Goal: Task Accomplishment & Management: Use online tool/utility

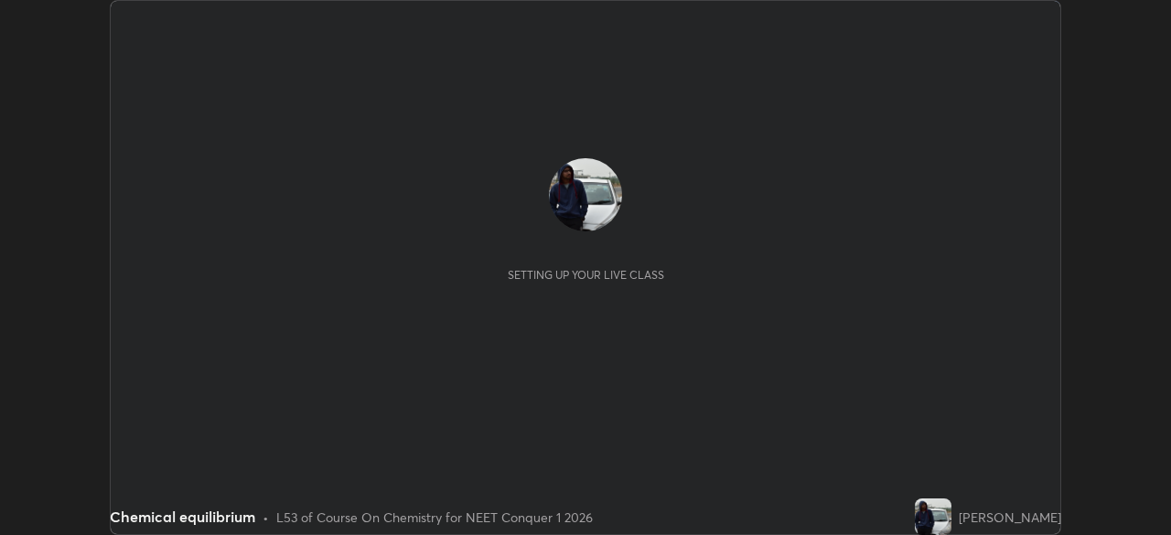
scroll to position [535, 1170]
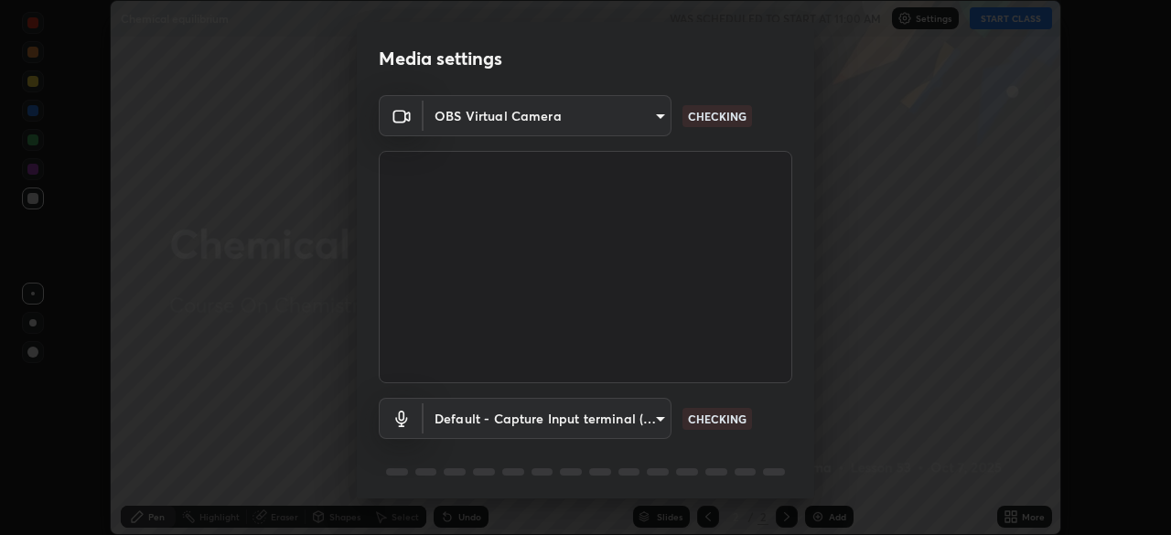
click at [1016, 19] on div "Media settings OBS Virtual Camera fd76bcb32ff569f330f5bf08f5fdaa972d77448e7e49b…" at bounding box center [585, 267] width 1171 height 535
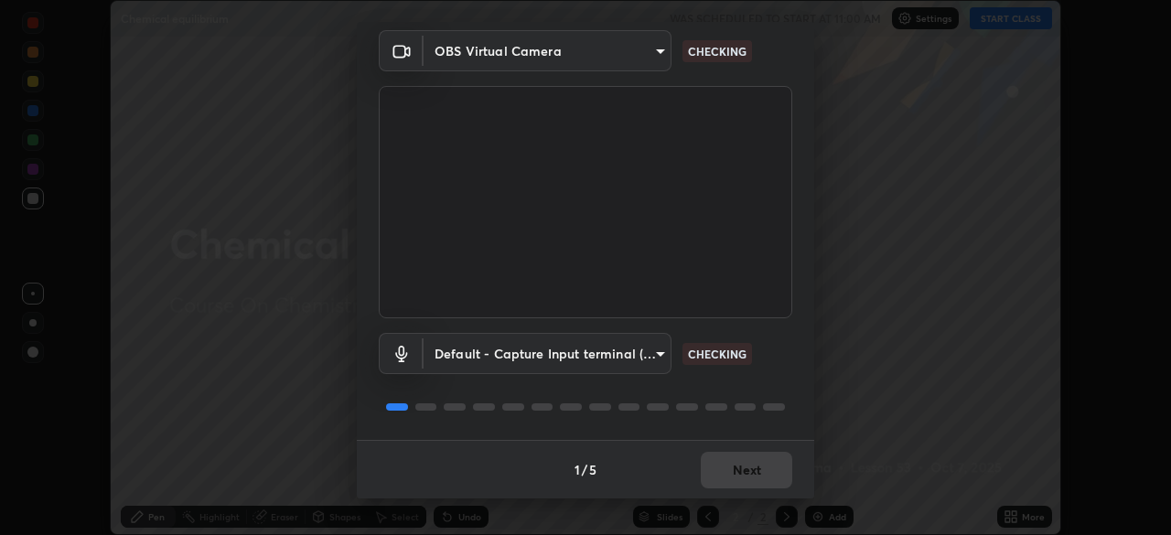
click at [748, 475] on button "Next" at bounding box center [746, 470] width 91 height 37
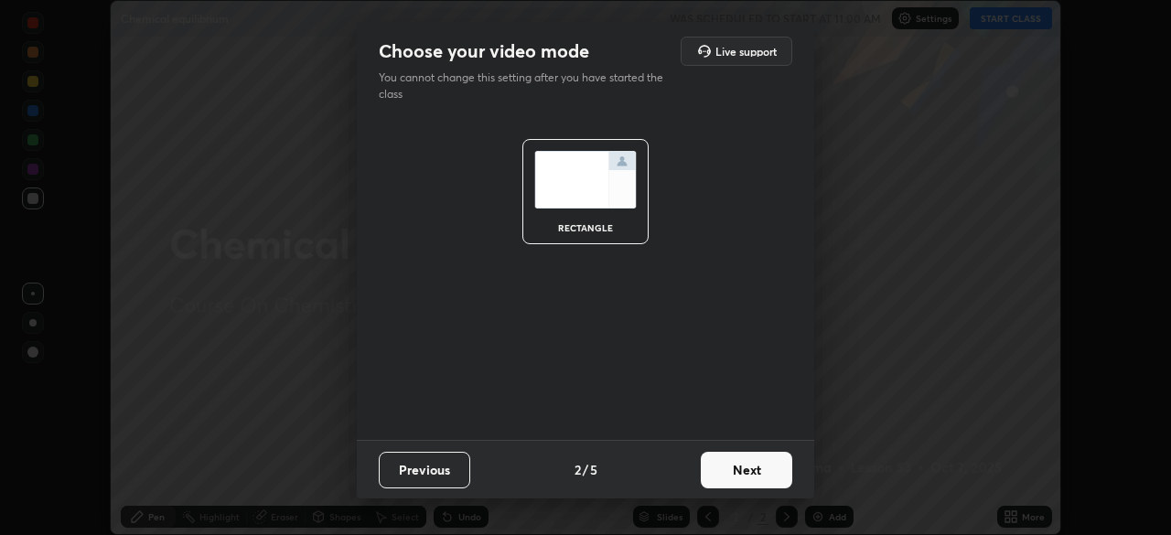
scroll to position [0, 0]
click at [747, 473] on button "Next" at bounding box center [746, 470] width 91 height 37
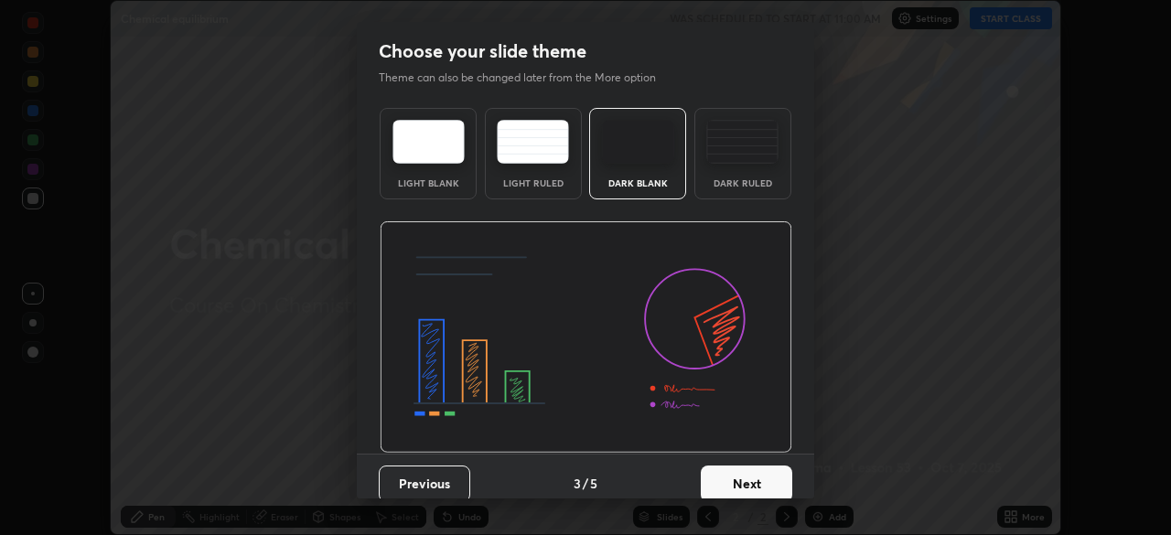
click at [751, 480] on button "Next" at bounding box center [746, 484] width 91 height 37
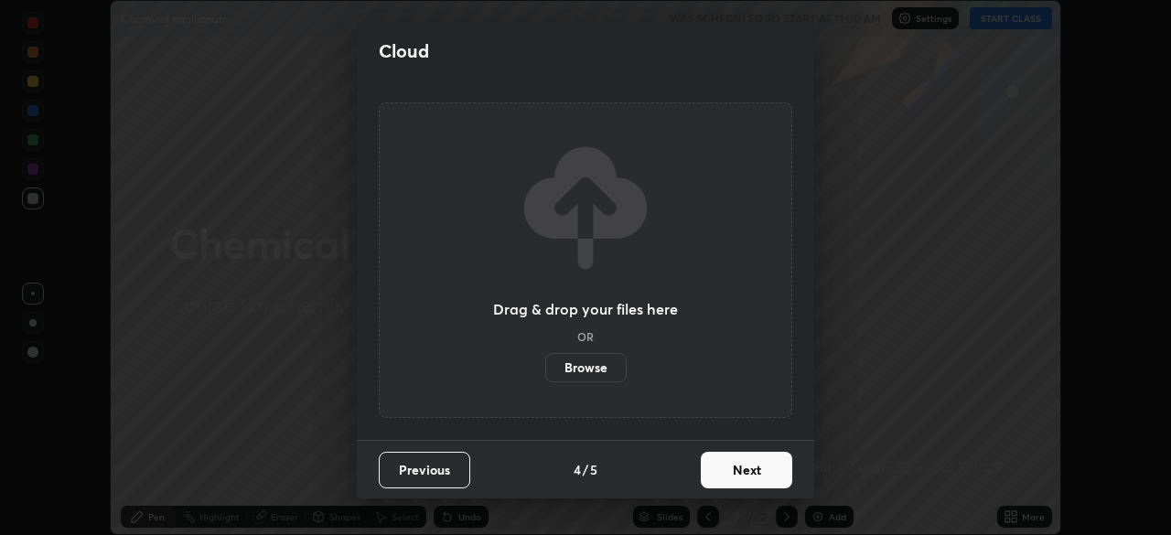
click at [756, 475] on button "Next" at bounding box center [746, 470] width 91 height 37
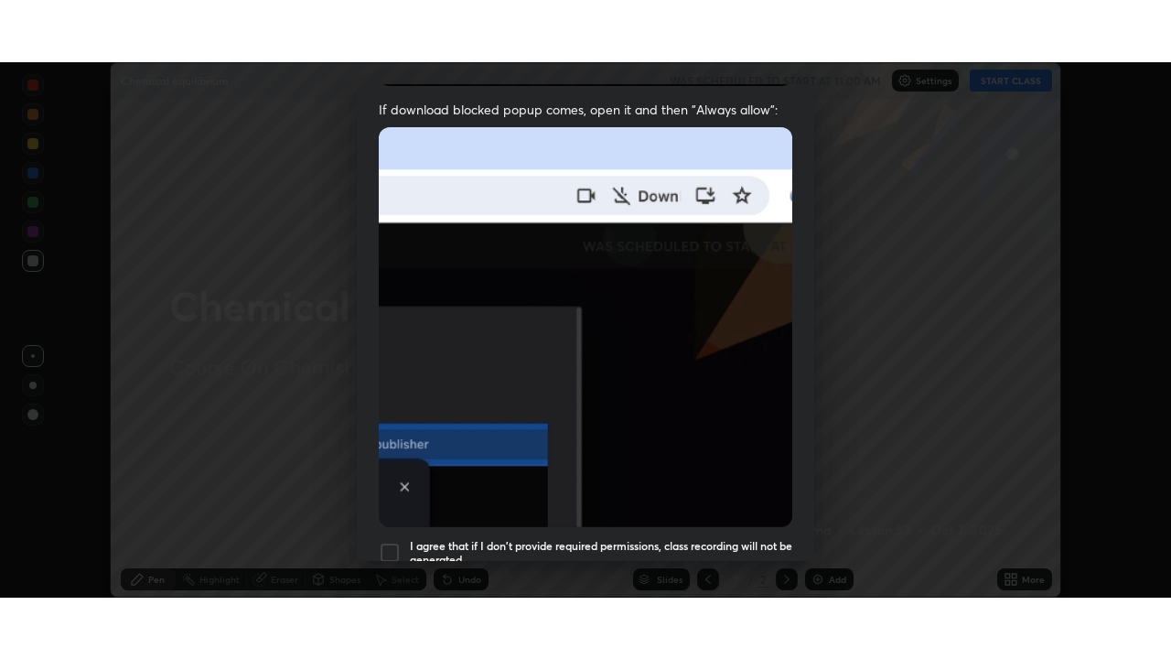
scroll to position [438, 0]
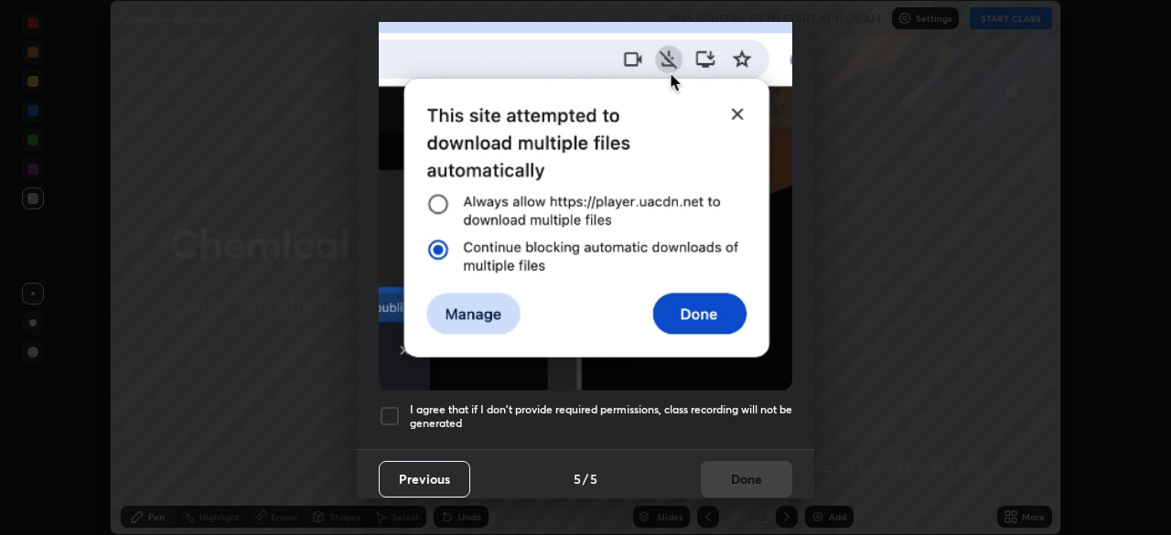
click at [754, 473] on div "Previous 5 / 5 Done" at bounding box center [585, 478] width 457 height 59
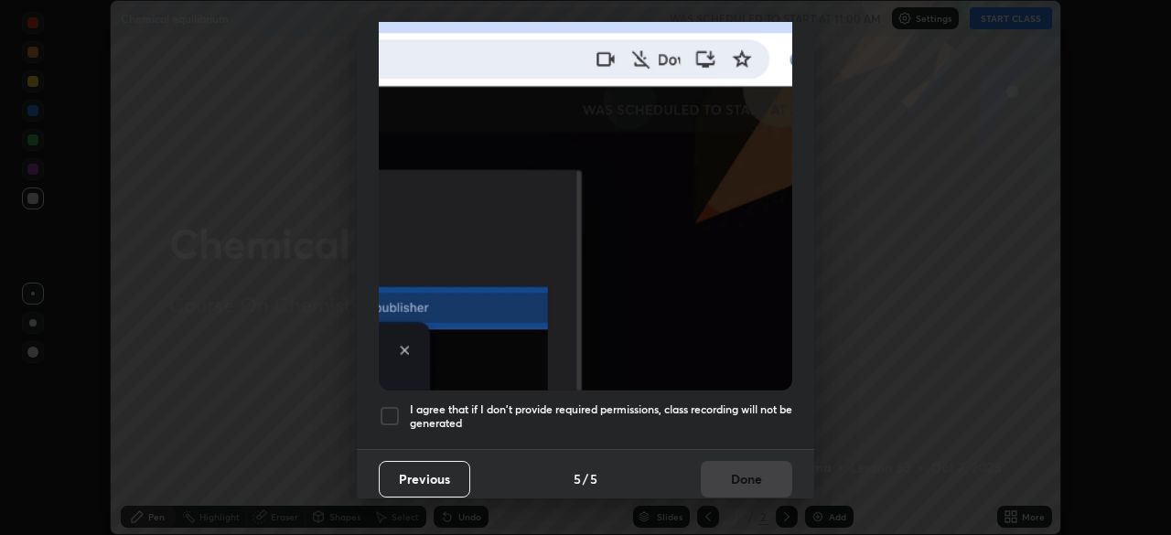
click at [754, 465] on div "Previous 5 / 5 Done" at bounding box center [585, 478] width 457 height 59
click at [748, 470] on div "Previous 5 / 5 Done" at bounding box center [585, 478] width 457 height 59
click at [393, 406] on div at bounding box center [390, 416] width 22 height 22
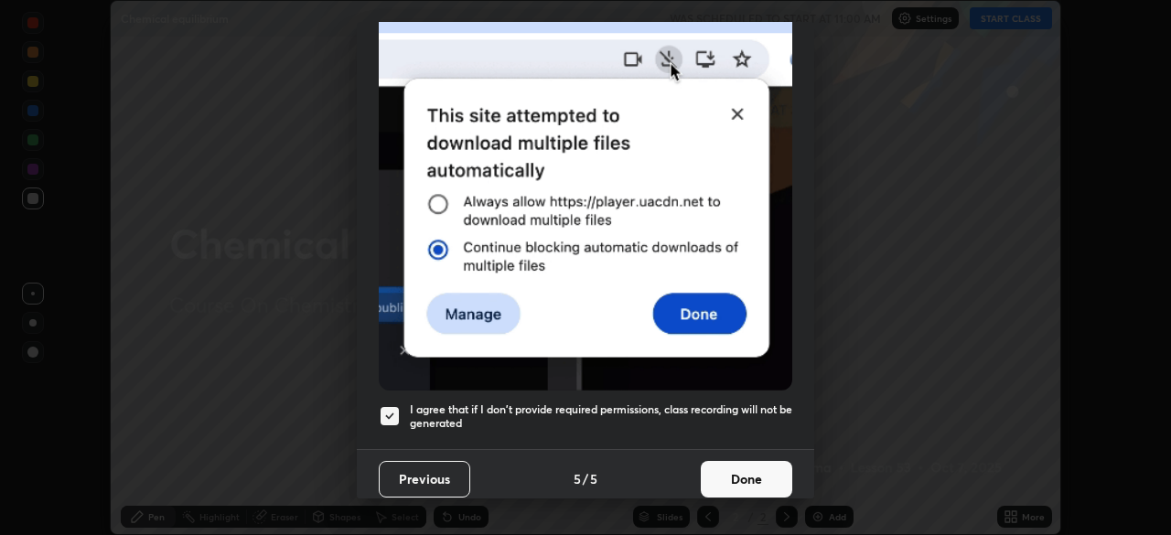
click at [733, 477] on button "Done" at bounding box center [746, 479] width 91 height 37
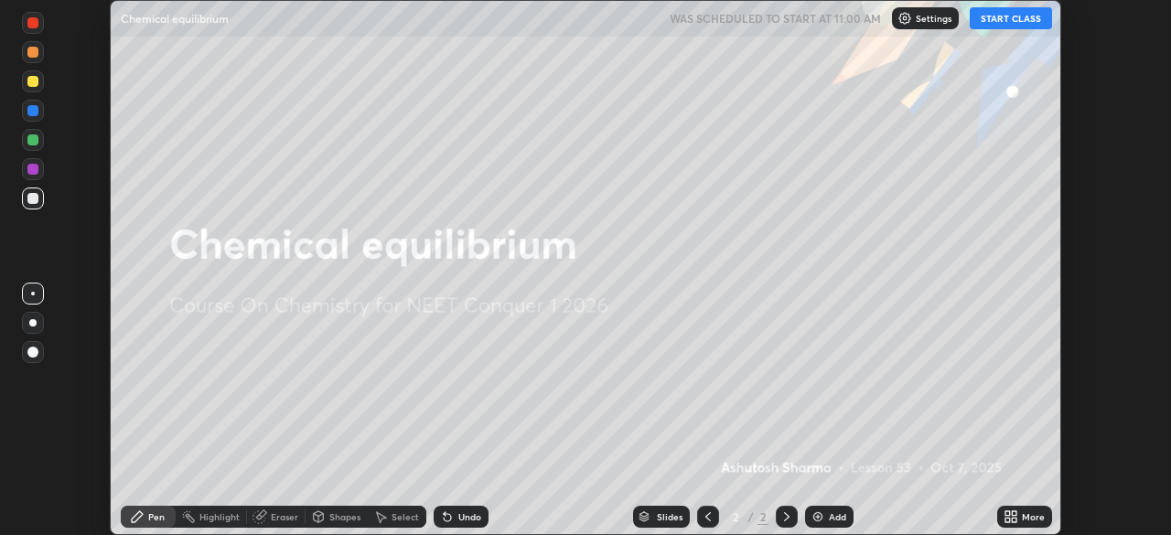
click at [1016, 19] on button "START CLASS" at bounding box center [1011, 18] width 82 height 22
click at [1014, 517] on icon at bounding box center [1011, 517] width 15 height 15
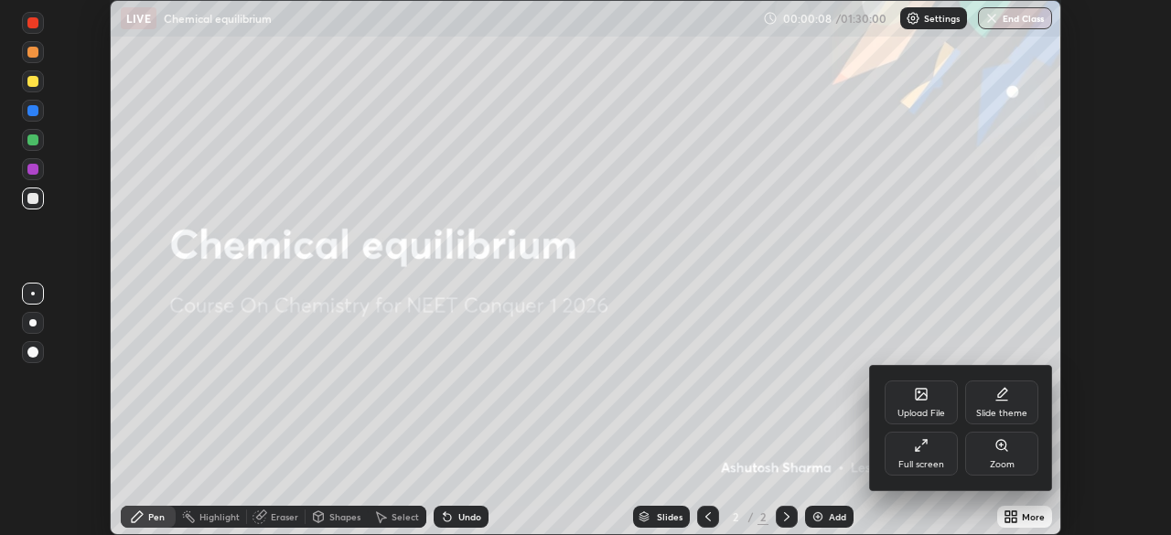
click at [934, 460] on div "Full screen" at bounding box center [921, 464] width 46 height 9
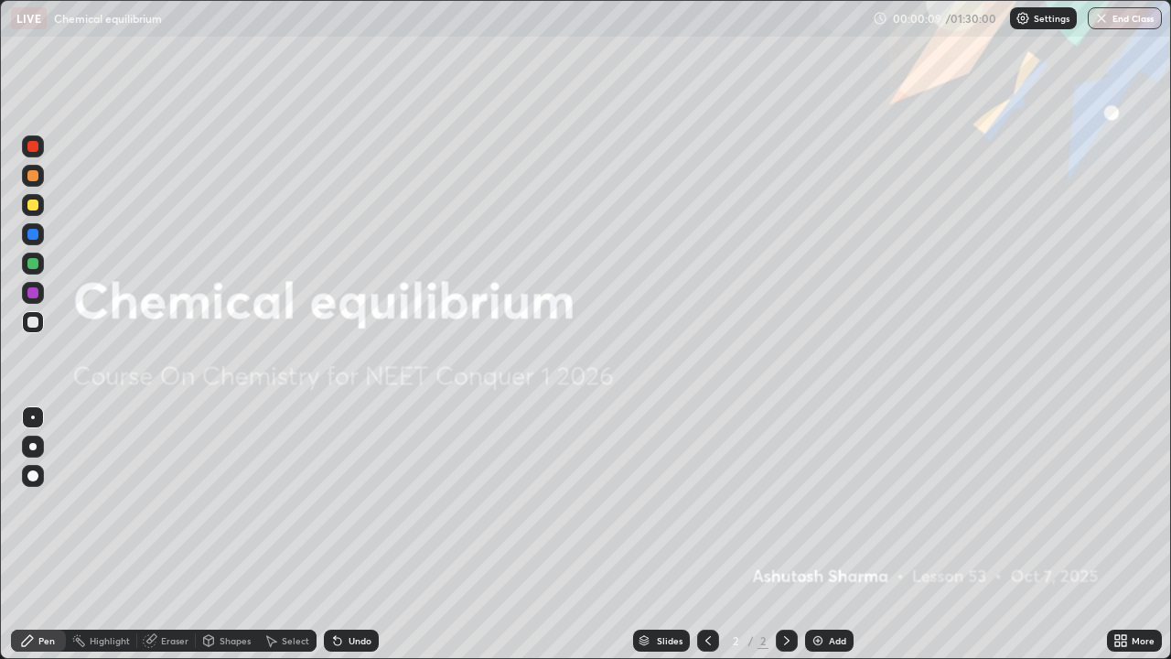
scroll to position [659, 1171]
click at [824, 534] on div "Add" at bounding box center [829, 640] width 48 height 22
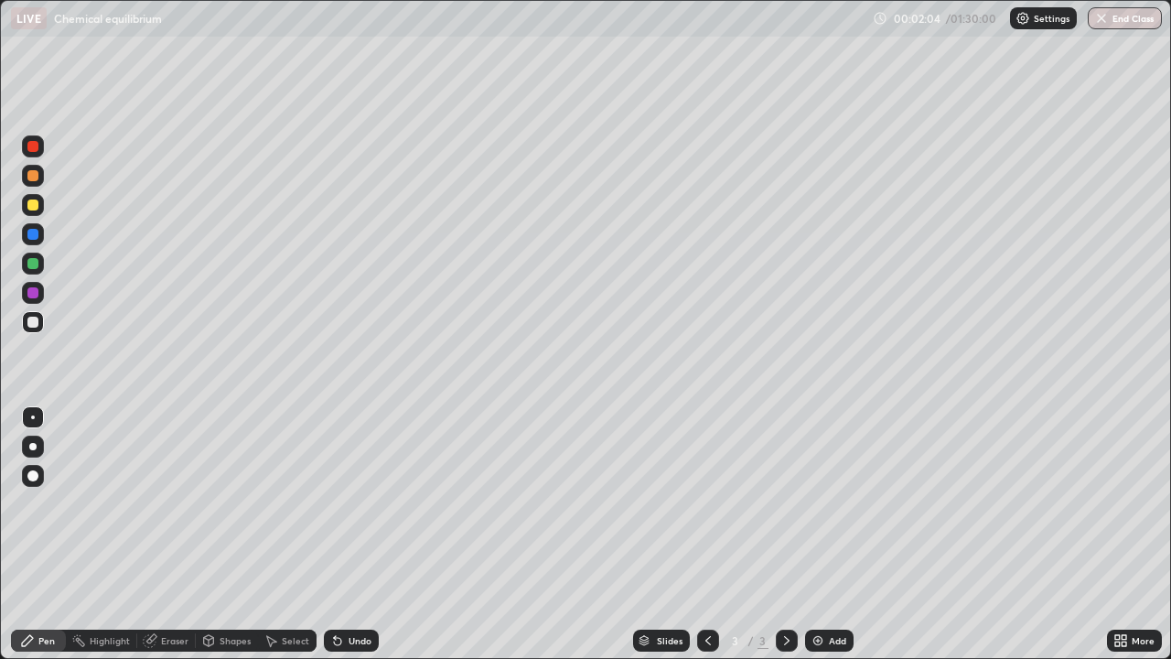
click at [32, 180] on div at bounding box center [32, 175] width 11 height 11
click at [34, 447] on div at bounding box center [32, 446] width 7 height 7
click at [35, 207] on div at bounding box center [32, 204] width 11 height 11
click at [38, 327] on div at bounding box center [33, 322] width 22 height 22
click at [825, 534] on div "Add" at bounding box center [829, 640] width 48 height 22
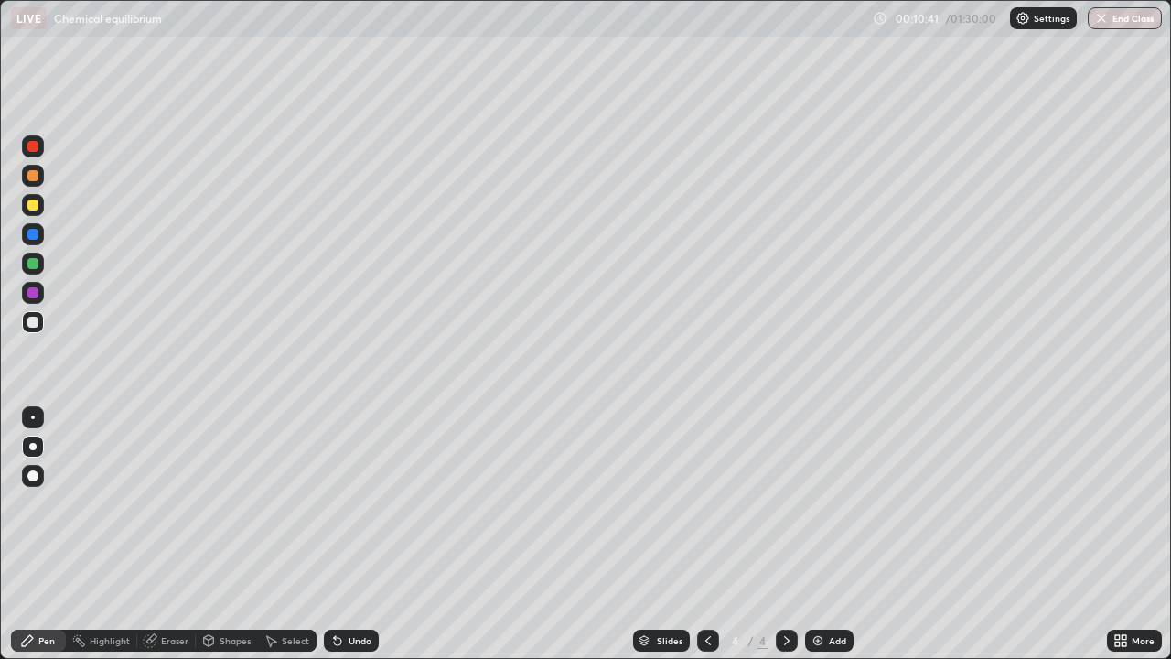
click at [826, 534] on div "Add" at bounding box center [829, 640] width 48 height 22
click at [37, 177] on div at bounding box center [32, 175] width 11 height 11
click at [349, 534] on div "Undo" at bounding box center [360, 640] width 23 height 9
click at [351, 534] on div "Undo" at bounding box center [360, 640] width 23 height 9
click at [34, 322] on div at bounding box center [32, 322] width 11 height 11
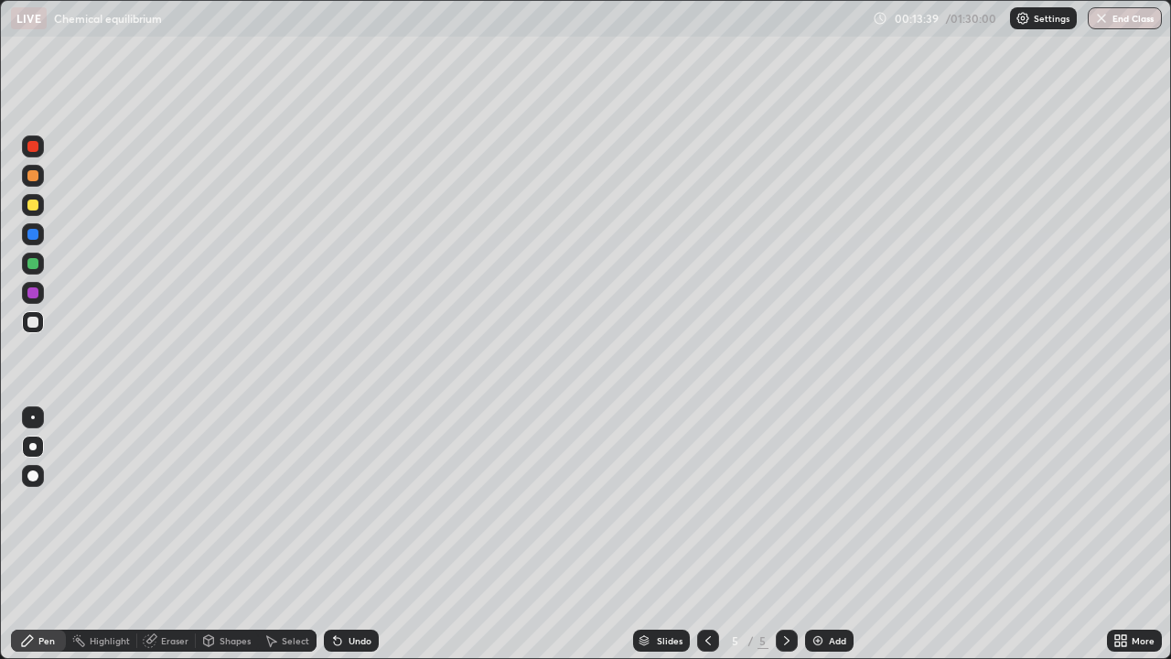
click at [703, 534] on icon at bounding box center [708, 640] width 15 height 15
click at [785, 534] on icon at bounding box center [786, 640] width 5 height 9
click at [706, 534] on icon at bounding box center [708, 640] width 15 height 15
click at [785, 534] on icon at bounding box center [786, 640] width 15 height 15
click at [783, 534] on icon at bounding box center [786, 640] width 15 height 15
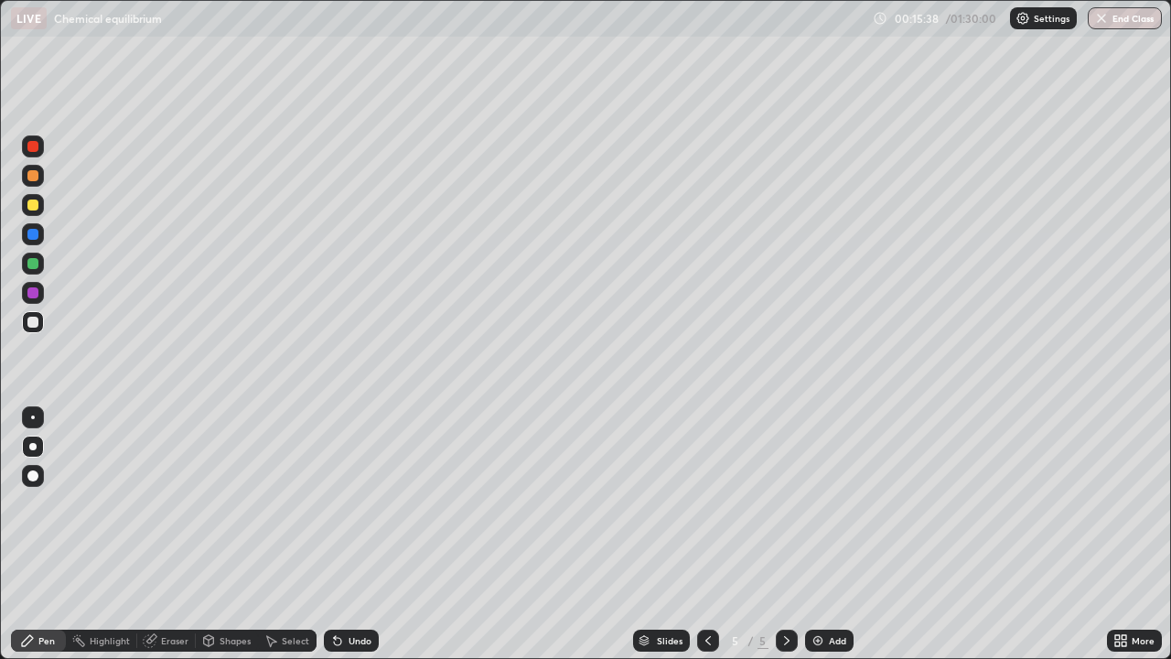
click at [785, 534] on icon at bounding box center [786, 640] width 15 height 15
click at [698, 534] on div at bounding box center [708, 640] width 22 height 22
click at [705, 534] on icon at bounding box center [707, 640] width 5 height 9
click at [787, 534] on icon at bounding box center [786, 640] width 5 height 9
click at [784, 534] on icon at bounding box center [786, 640] width 15 height 15
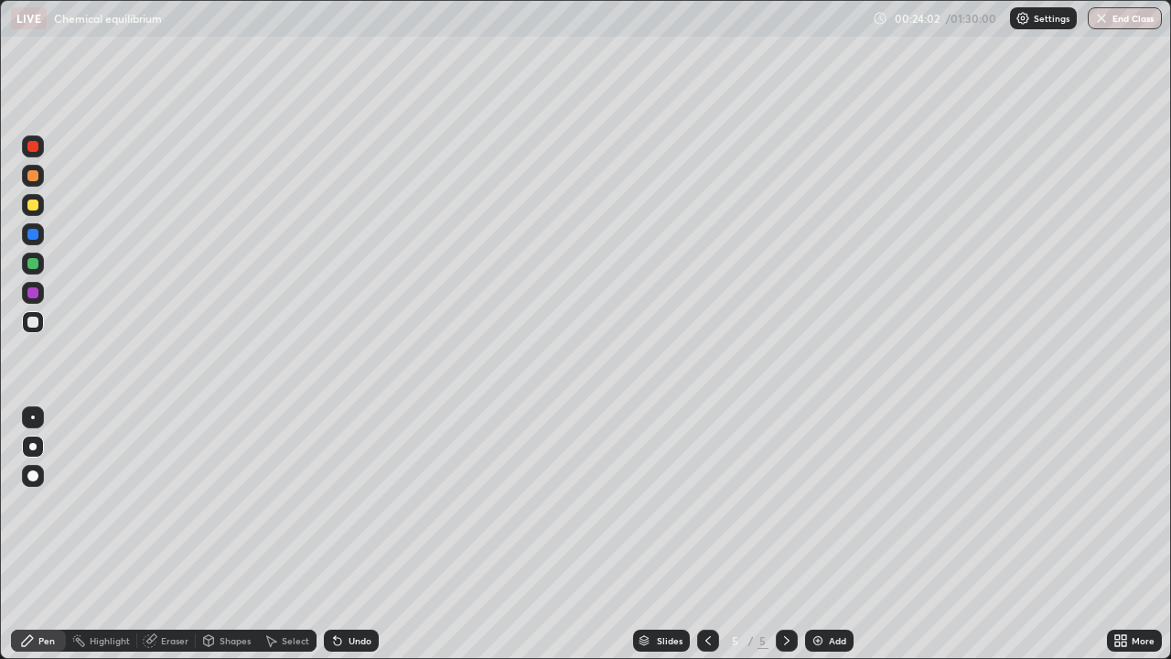
click at [824, 534] on div "Add" at bounding box center [829, 640] width 48 height 22
click at [39, 207] on div at bounding box center [33, 205] width 22 height 22
click at [36, 295] on div at bounding box center [32, 292] width 11 height 11
click at [36, 330] on div at bounding box center [33, 322] width 22 height 22
click at [831, 534] on div "Add" at bounding box center [837, 640] width 17 height 9
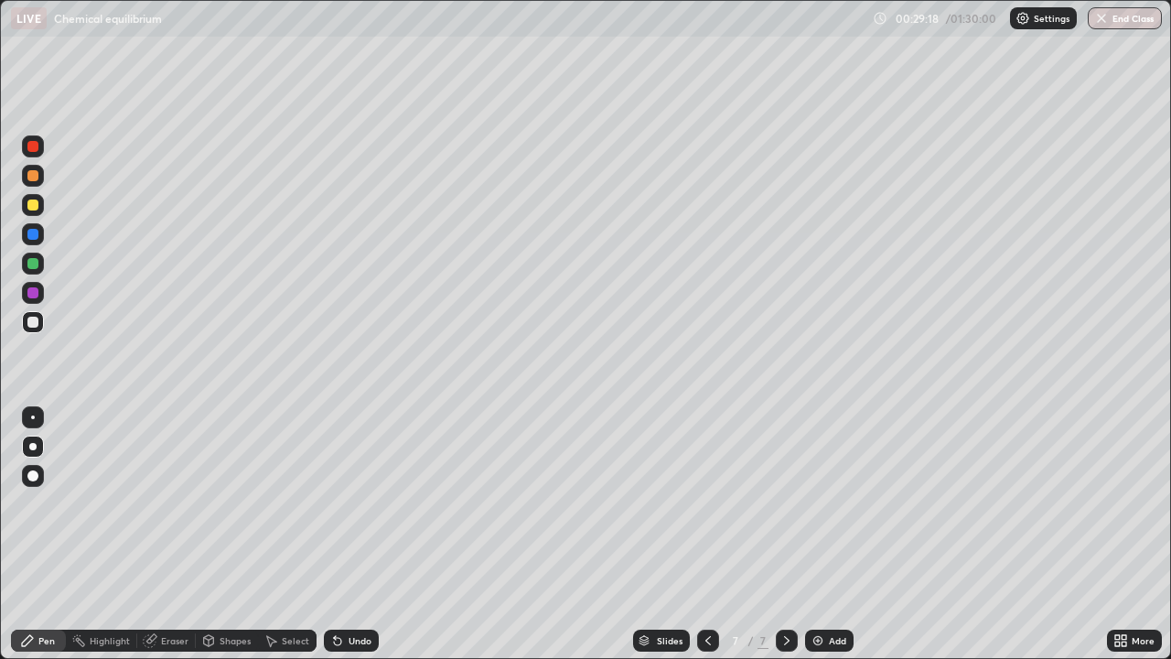
click at [42, 179] on div at bounding box center [33, 176] width 22 height 22
click at [38, 265] on div at bounding box center [32, 263] width 11 height 11
click at [32, 206] on div at bounding box center [32, 204] width 11 height 11
click at [826, 534] on div "Add" at bounding box center [829, 640] width 48 height 22
click at [697, 534] on div at bounding box center [708, 640] width 22 height 22
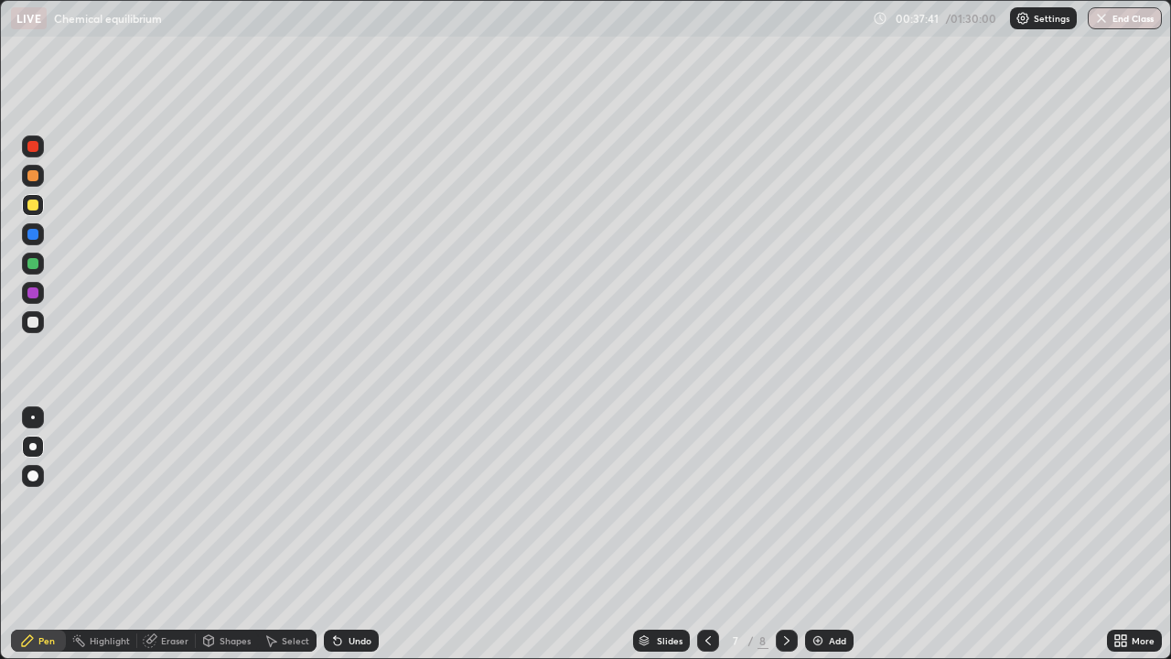
click at [784, 534] on icon at bounding box center [786, 640] width 5 height 9
click at [821, 534] on img at bounding box center [817, 640] width 15 height 15
click at [32, 178] on div at bounding box center [32, 175] width 11 height 11
click at [37, 266] on div at bounding box center [32, 263] width 11 height 11
click at [27, 206] on div at bounding box center [32, 204] width 11 height 11
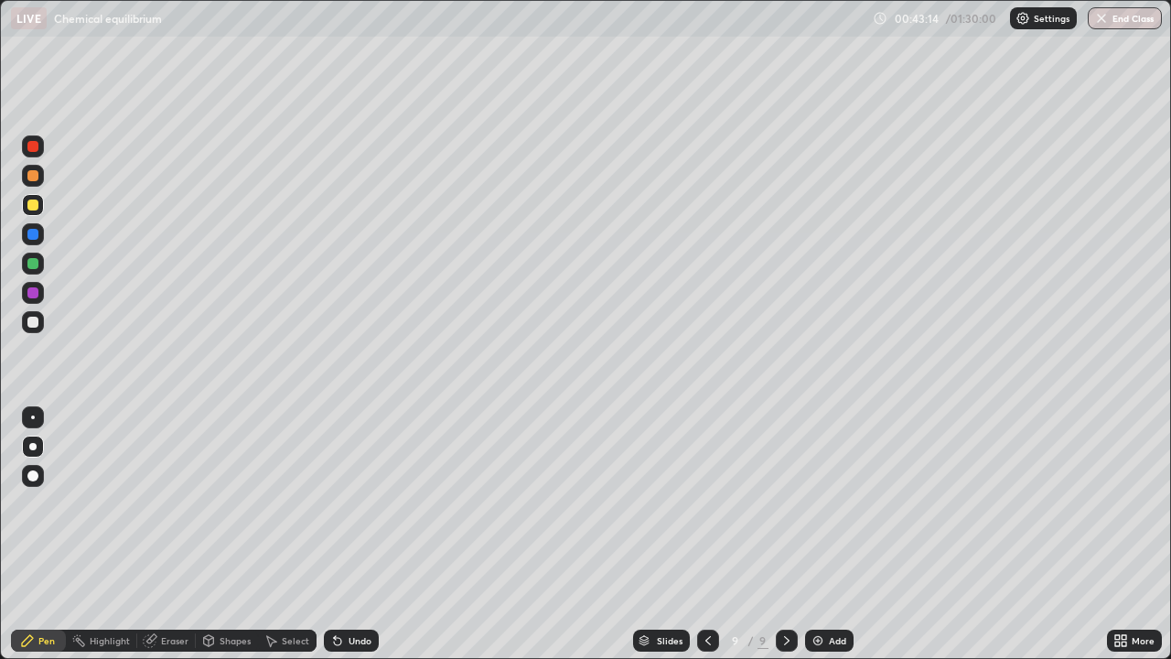
click at [356, 534] on div "Undo" at bounding box center [360, 640] width 23 height 9
click at [354, 534] on div "Undo" at bounding box center [351, 640] width 55 height 22
click at [356, 534] on div "Undo" at bounding box center [360, 640] width 23 height 9
click at [358, 534] on div "Undo" at bounding box center [360, 640] width 23 height 9
click at [829, 534] on div "Add" at bounding box center [837, 640] width 17 height 9
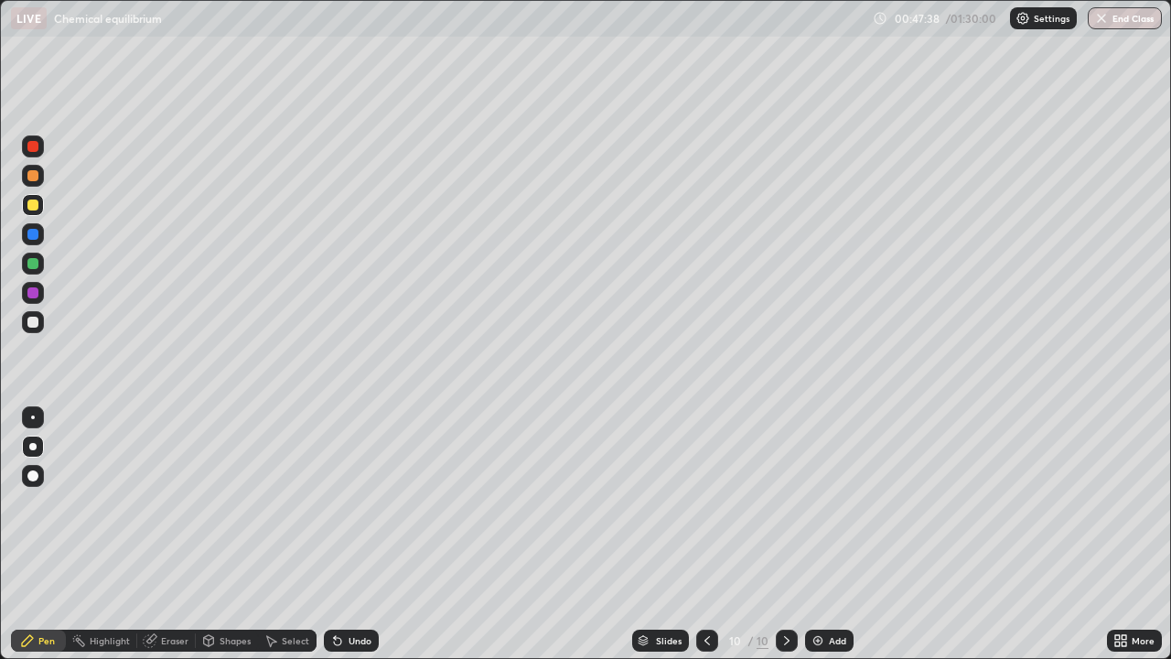
click at [177, 534] on div "Eraser" at bounding box center [174, 640] width 27 height 9
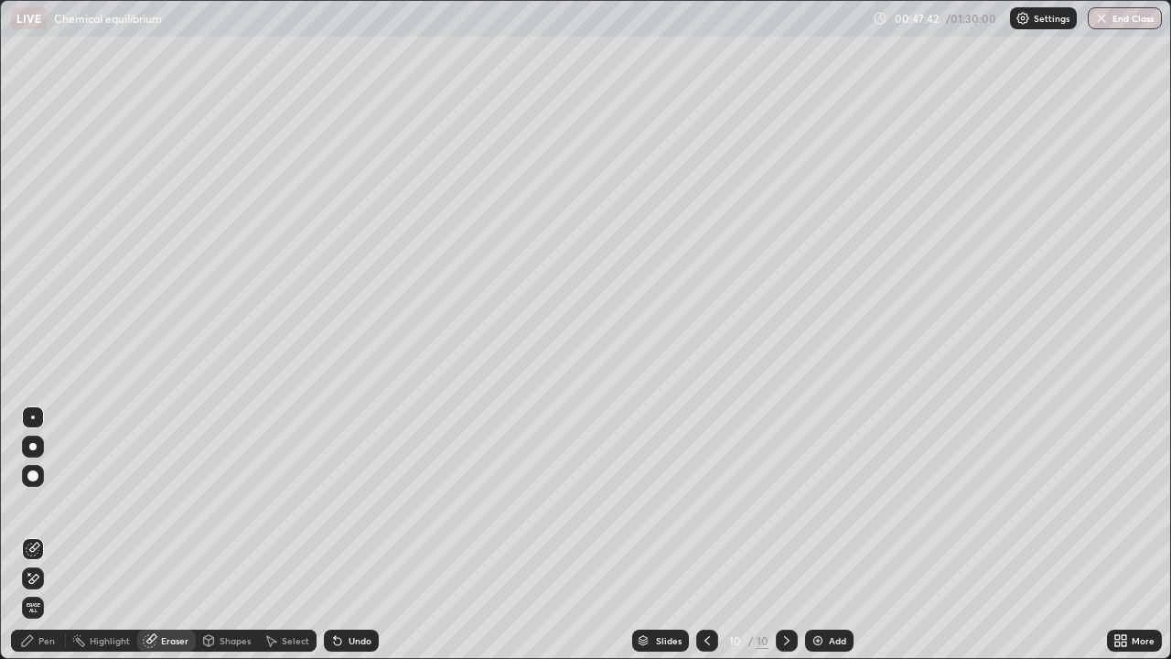
click at [45, 534] on div "Pen" at bounding box center [46, 640] width 16 height 9
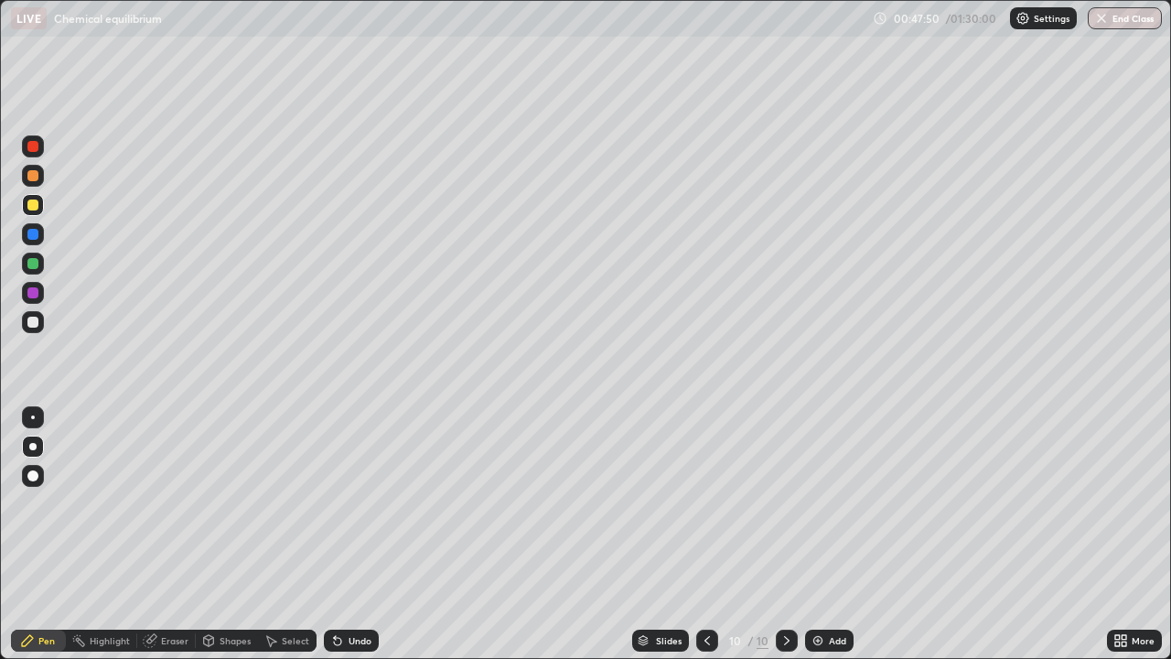
click at [34, 322] on div at bounding box center [32, 322] width 11 height 11
click at [161, 534] on div "Eraser" at bounding box center [174, 640] width 27 height 9
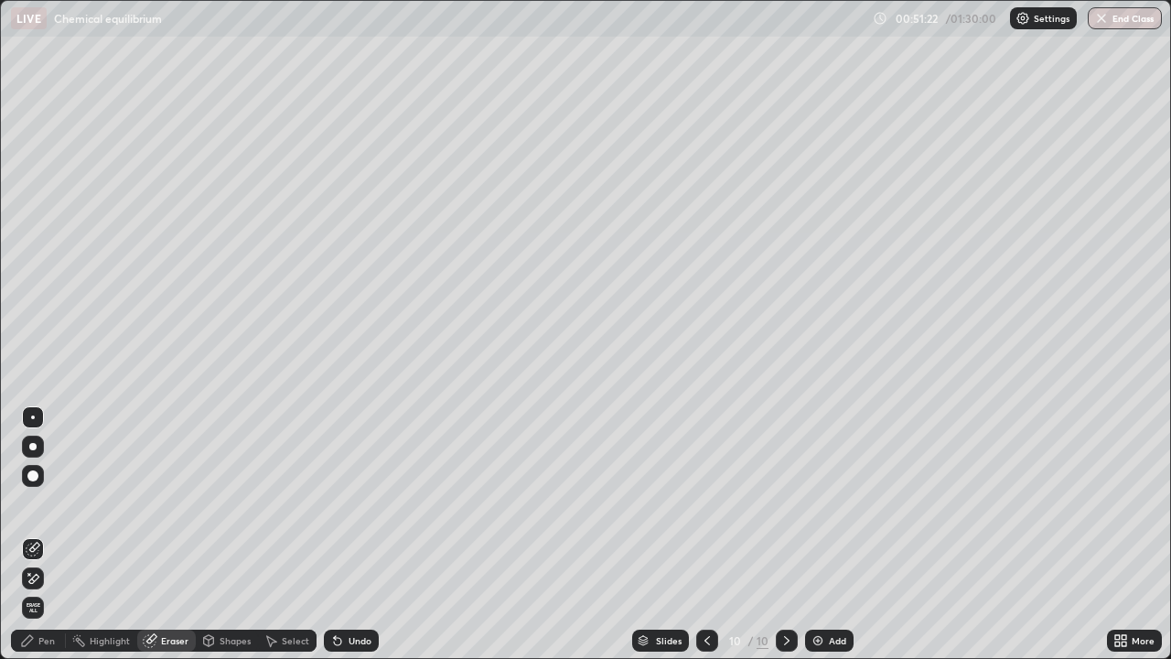
click at [32, 474] on div at bounding box center [32, 475] width 11 height 11
click at [48, 534] on div "Pen" at bounding box center [38, 640] width 55 height 22
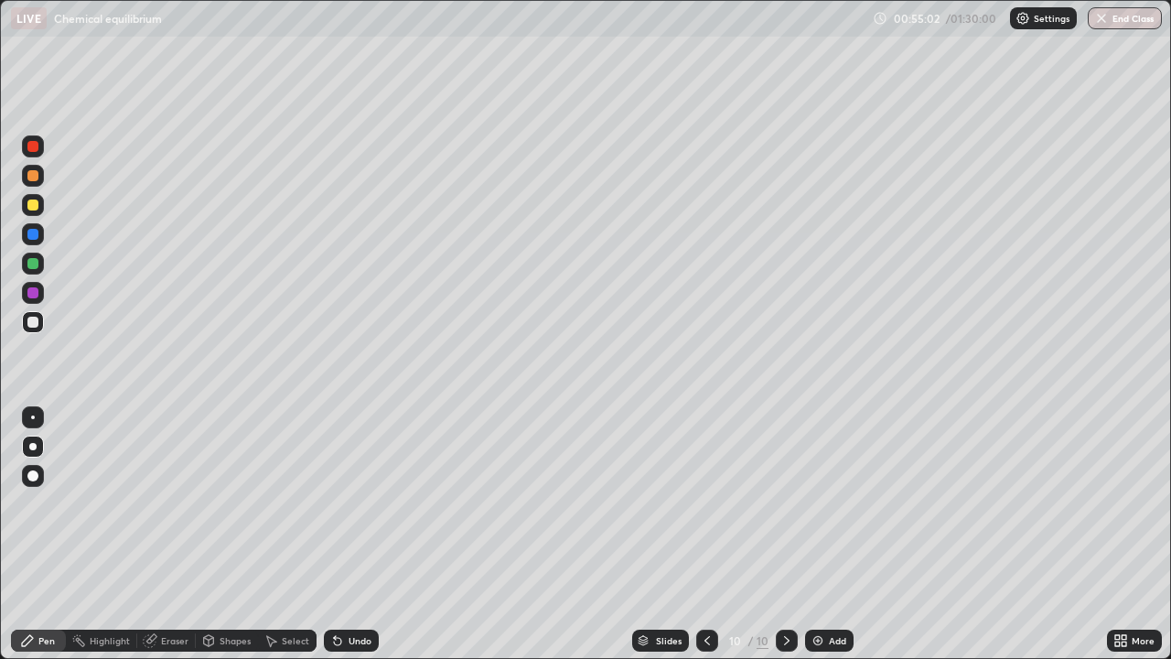
click at [349, 534] on div "Undo" at bounding box center [360, 640] width 23 height 9
click at [349, 534] on div "Undo" at bounding box center [351, 640] width 55 height 22
click at [356, 534] on div "Undo" at bounding box center [360, 640] width 23 height 9
click at [838, 534] on div "Add" at bounding box center [837, 640] width 17 height 9
click at [37, 206] on div at bounding box center [32, 204] width 11 height 11
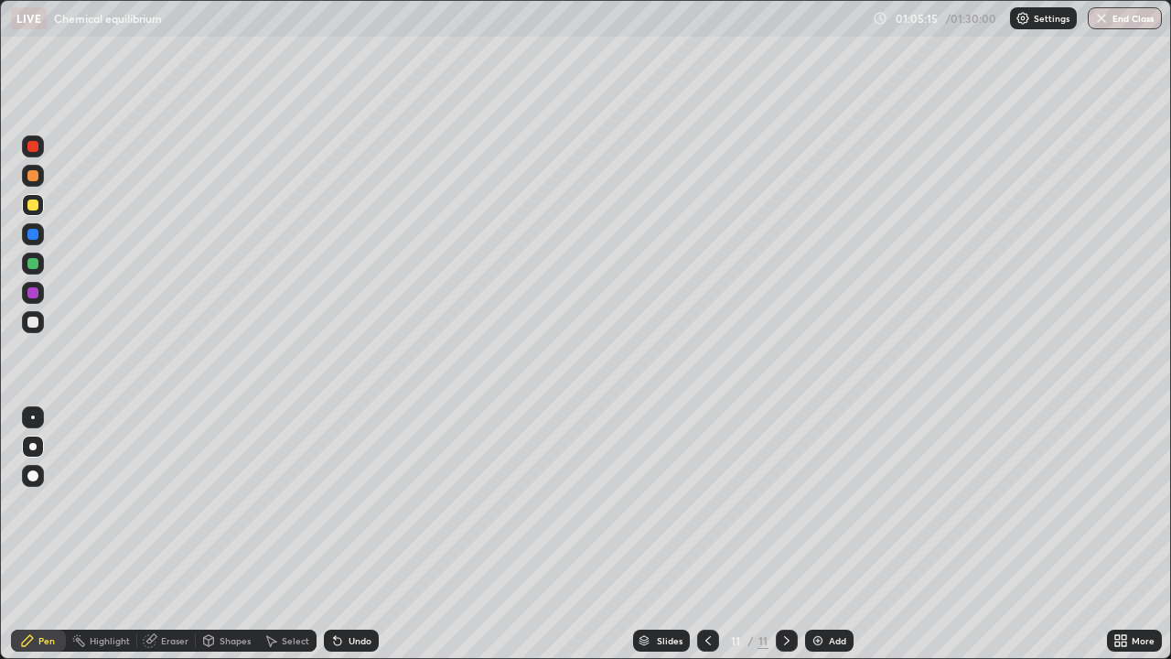
click at [35, 263] on div at bounding box center [32, 263] width 11 height 11
click at [34, 322] on div at bounding box center [32, 322] width 11 height 11
click at [169, 534] on div "Eraser" at bounding box center [174, 640] width 27 height 9
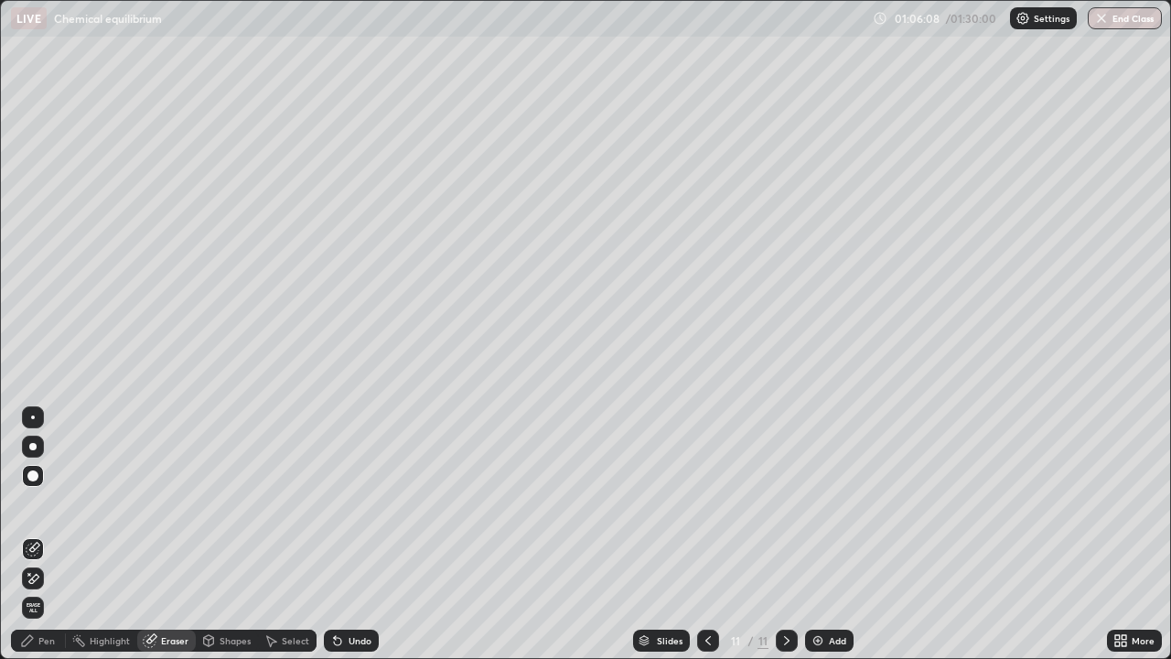
click at [46, 534] on div "Pen" at bounding box center [46, 640] width 16 height 9
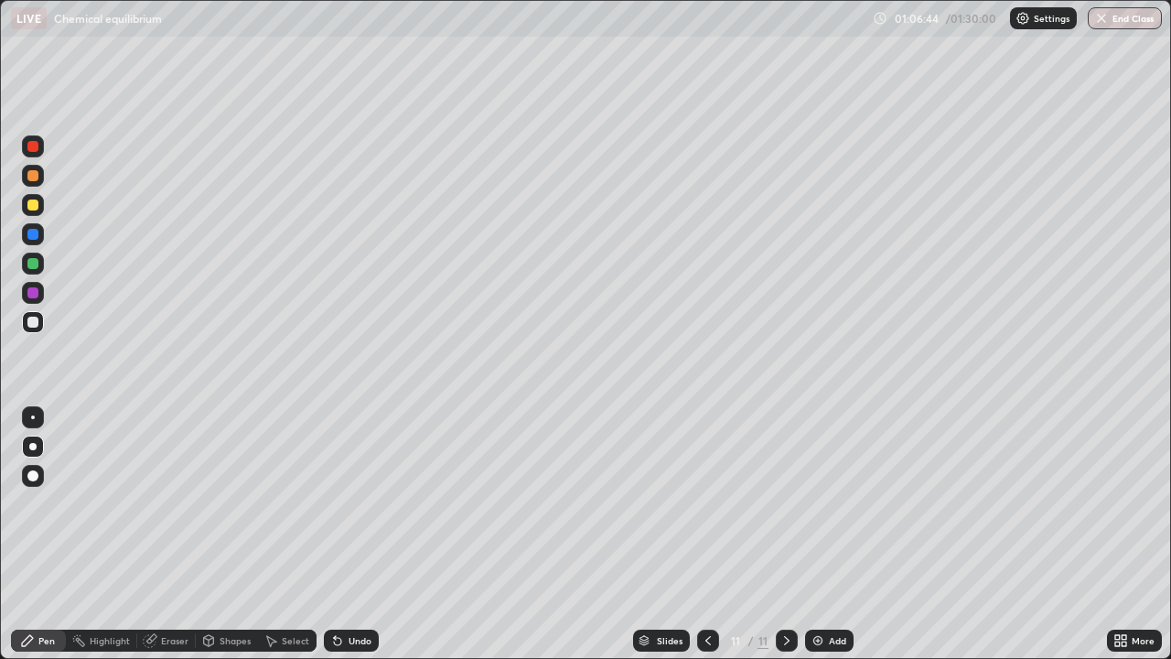
click at [152, 534] on icon at bounding box center [151, 638] width 10 height 9
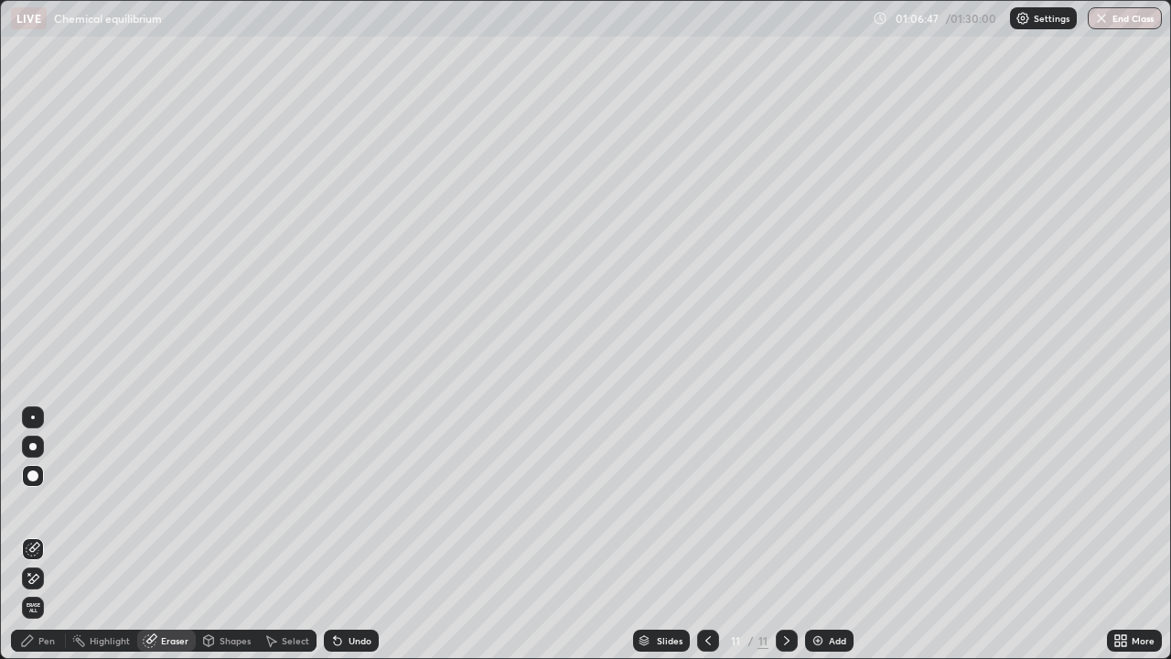
click at [46, 534] on div "Pen" at bounding box center [46, 640] width 16 height 9
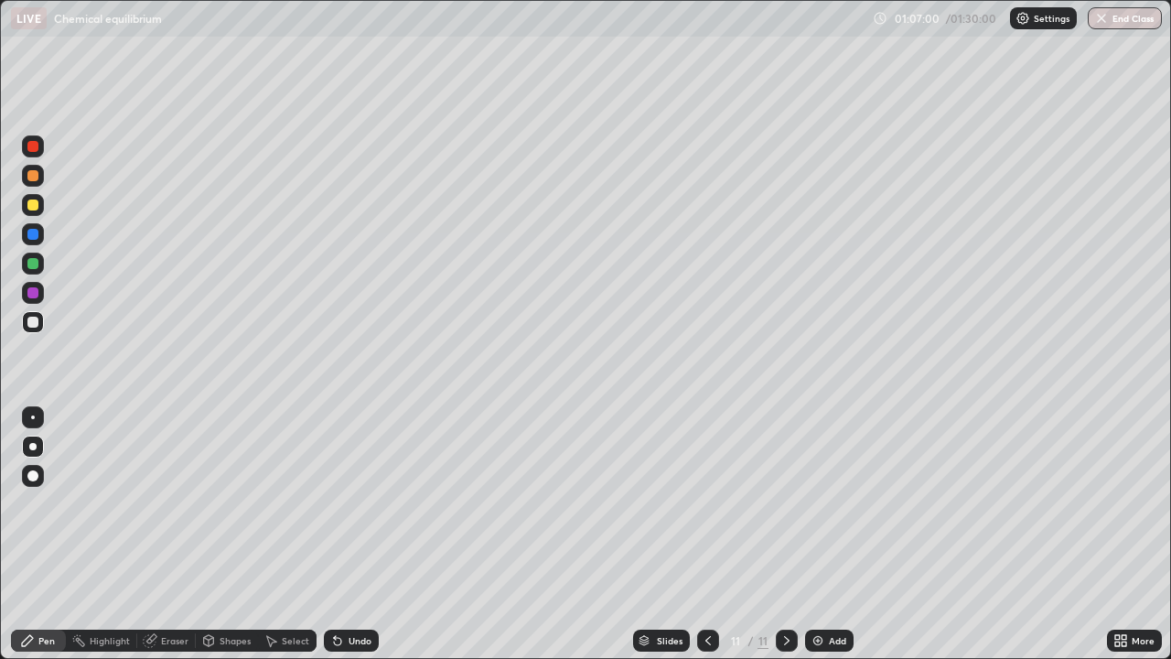
click at [167, 534] on div "Eraser" at bounding box center [174, 640] width 27 height 9
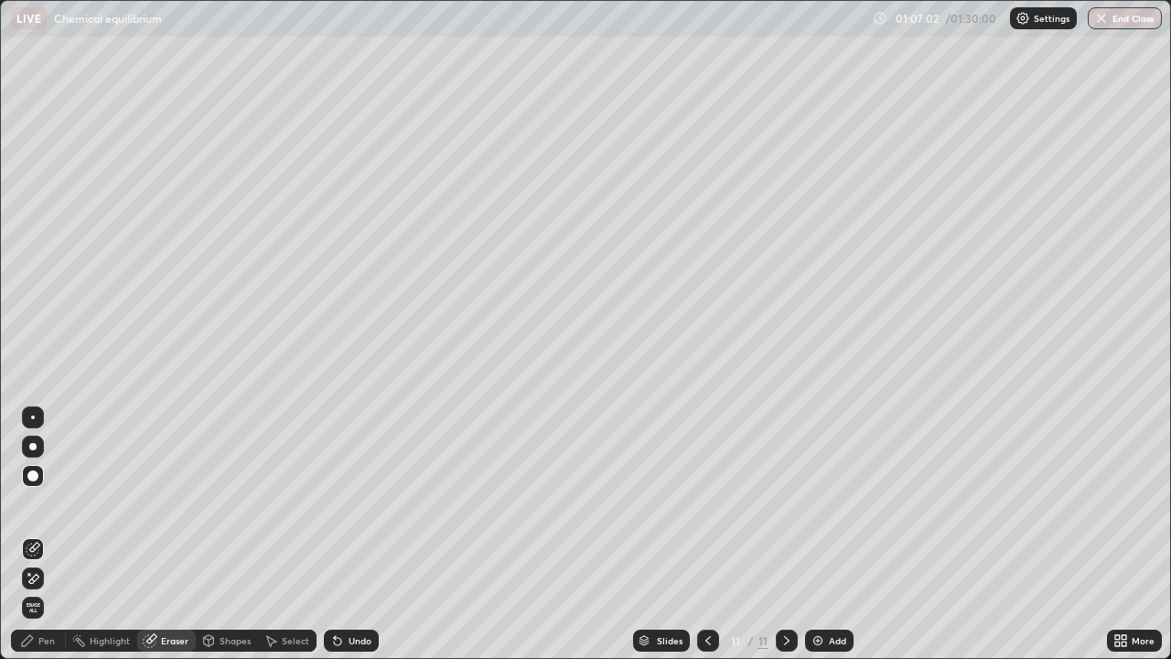
click at [48, 534] on div "Pen" at bounding box center [46, 640] width 16 height 9
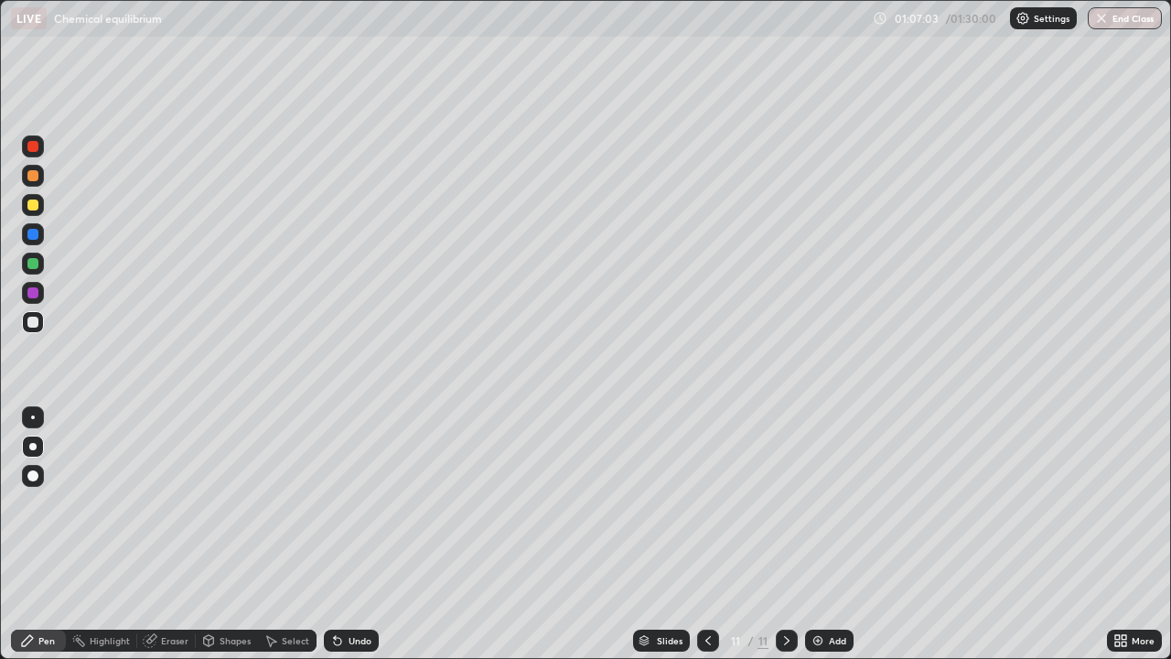
click at [34, 534] on icon at bounding box center [27, 640] width 15 height 15
click at [818, 534] on img at bounding box center [817, 640] width 15 height 15
click at [35, 180] on div at bounding box center [32, 175] width 11 height 11
click at [42, 324] on div at bounding box center [33, 322] width 22 height 22
click at [824, 534] on div "Add" at bounding box center [829, 640] width 48 height 22
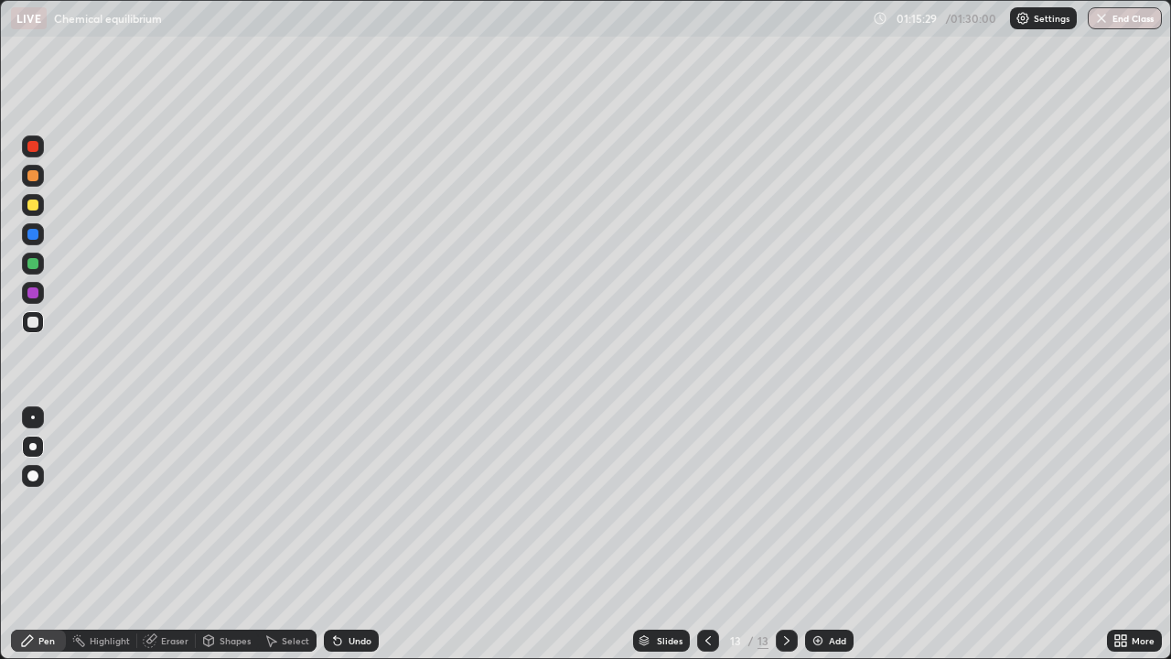
click at [705, 534] on icon at bounding box center [708, 640] width 15 height 15
click at [813, 534] on img at bounding box center [817, 640] width 15 height 15
click at [36, 268] on div at bounding box center [32, 263] width 11 height 11
click at [38, 328] on div at bounding box center [33, 322] width 22 height 22
click at [35, 262] on div at bounding box center [32, 263] width 11 height 11
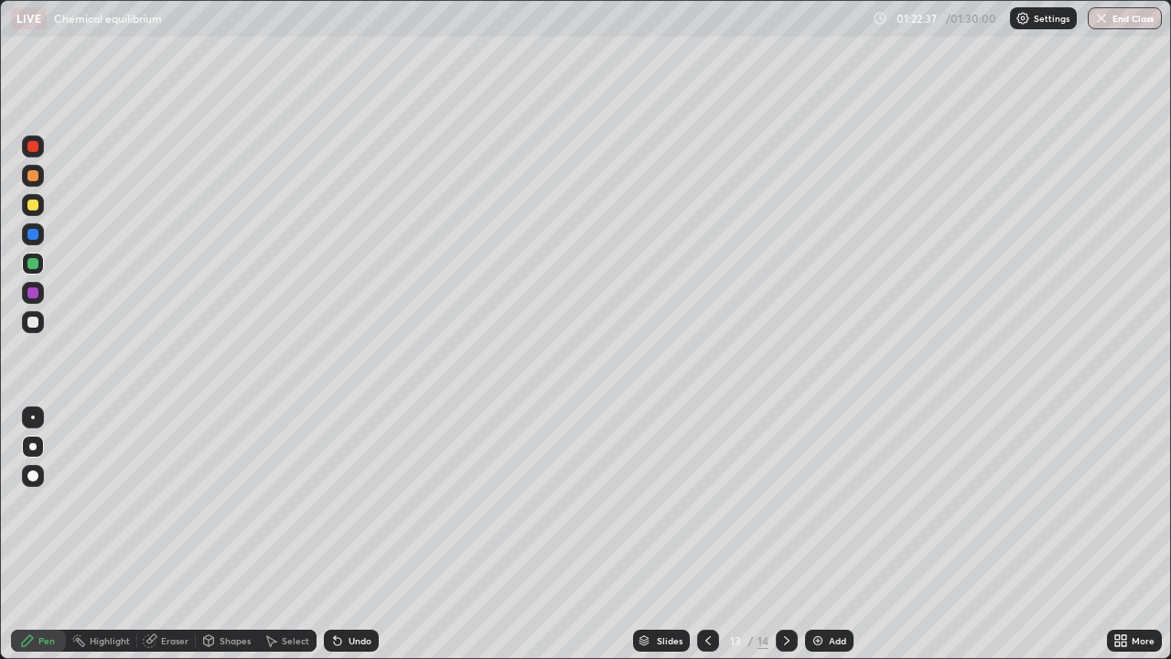
click at [176, 534] on div "Eraser" at bounding box center [174, 640] width 27 height 9
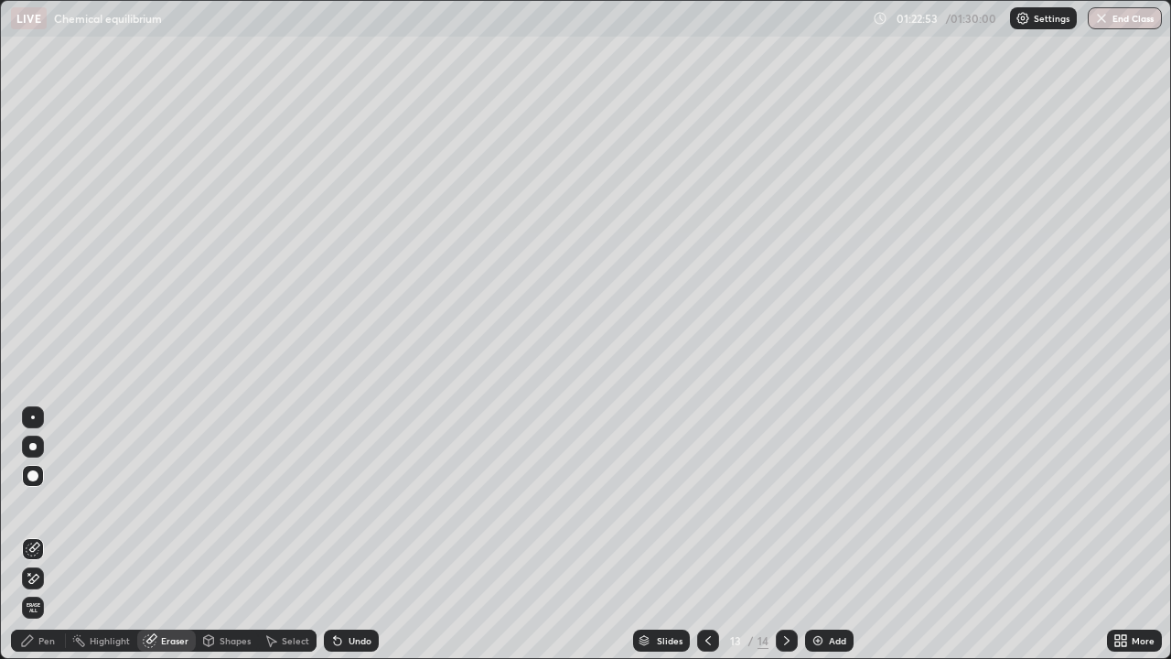
click at [49, 534] on div "Pen" at bounding box center [38, 640] width 55 height 22
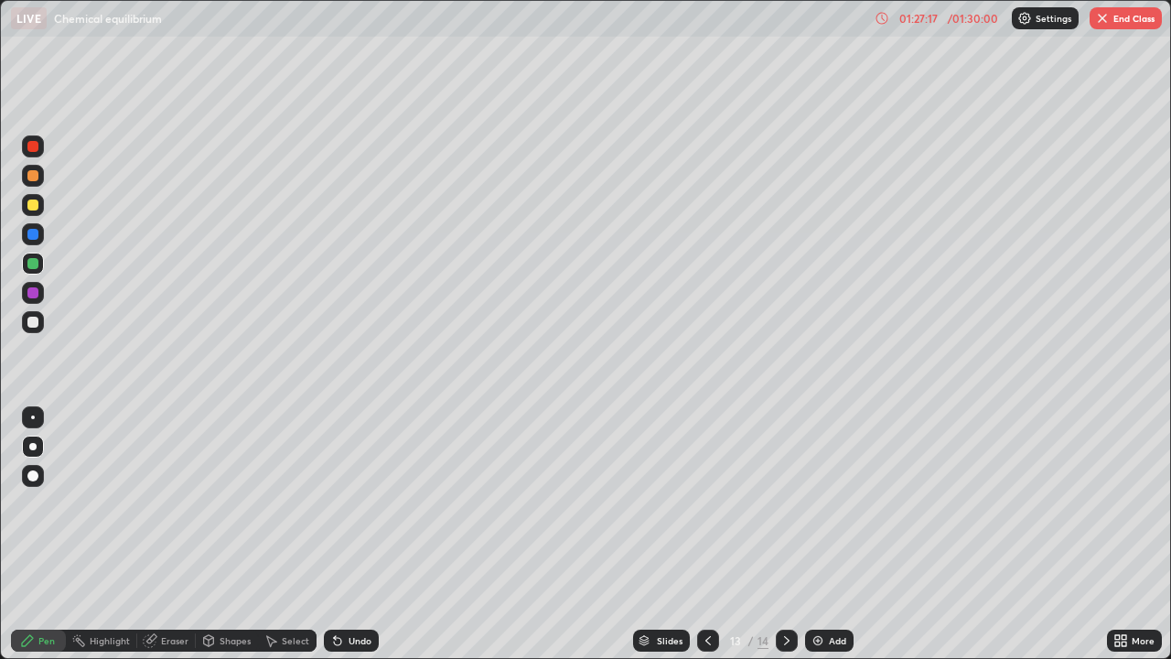
click at [1111, 16] on button "End Class" at bounding box center [1126, 18] width 72 height 22
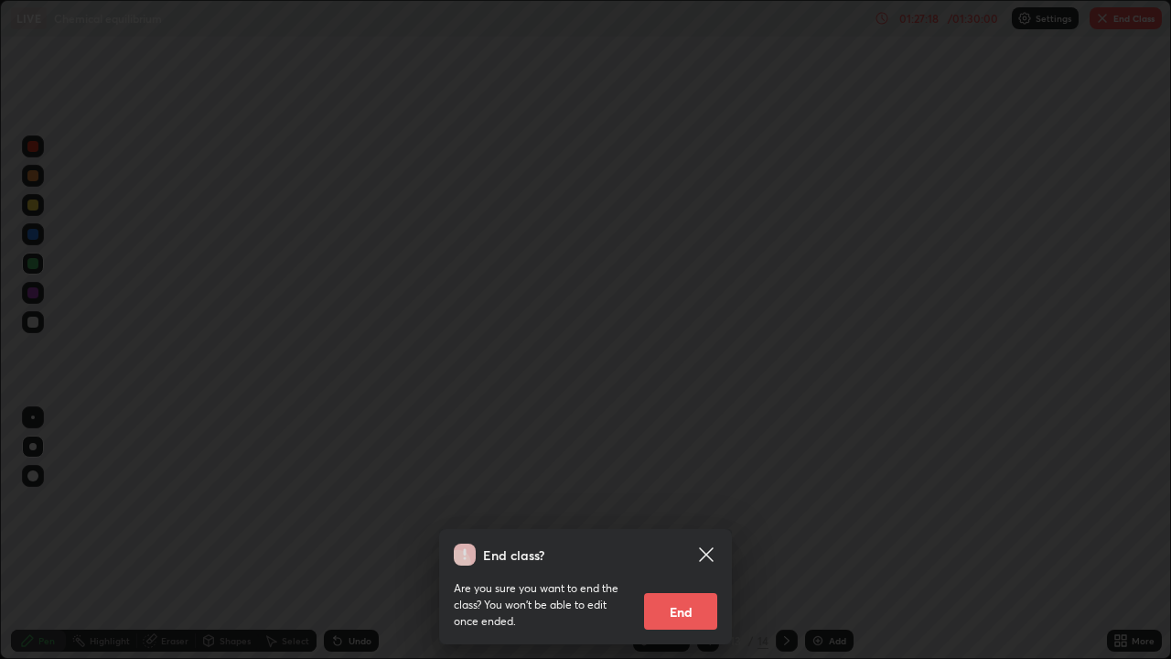
click at [694, 534] on button "End" at bounding box center [680, 611] width 73 height 37
